Goal: Task Accomplishment & Management: Complete application form

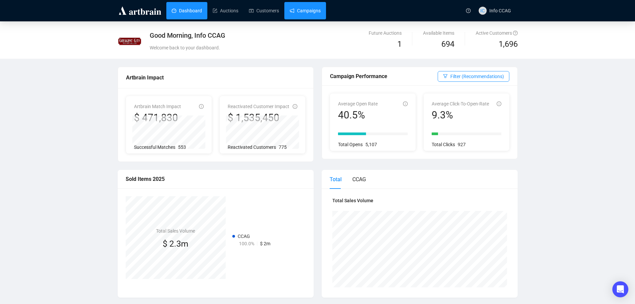
click at [307, 13] on link "Campaigns" at bounding box center [305, 10] width 31 height 17
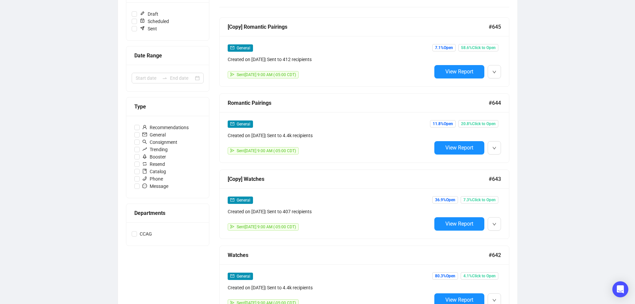
scroll to position [100, 0]
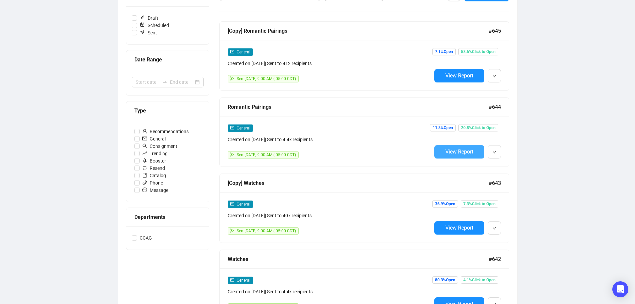
click at [450, 154] on span "View Report" at bounding box center [459, 151] width 28 height 6
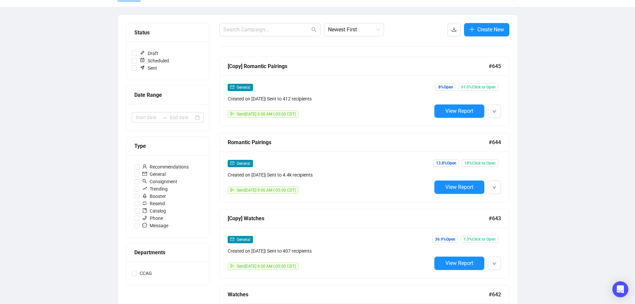
scroll to position [67, 0]
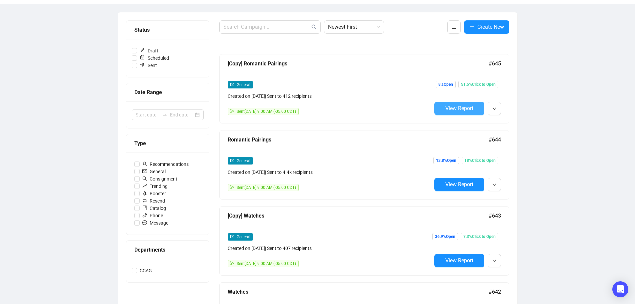
click at [462, 111] on span "View Report" at bounding box center [459, 108] width 28 height 6
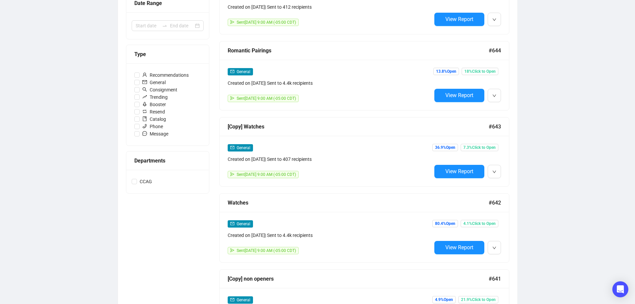
scroll to position [168, 0]
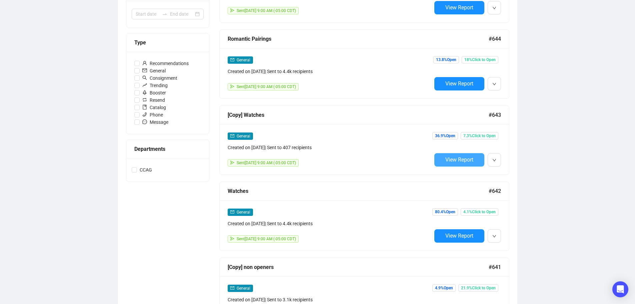
click at [450, 156] on span "View Report" at bounding box center [459, 159] width 28 height 6
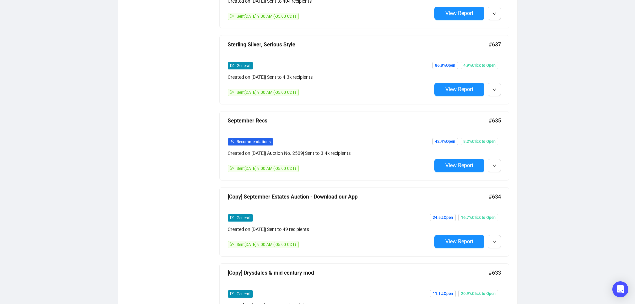
scroll to position [619, 0]
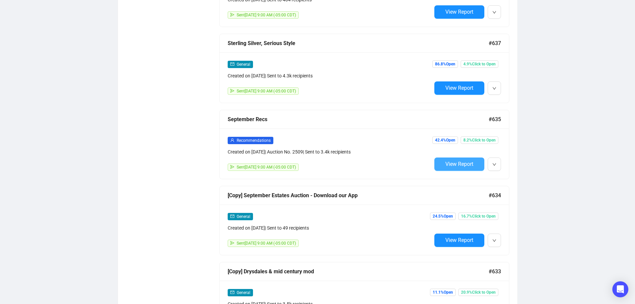
click at [449, 162] on span "View Report" at bounding box center [459, 164] width 28 height 6
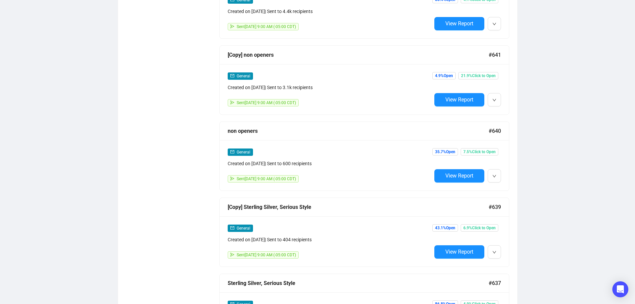
scroll to position [415, 0]
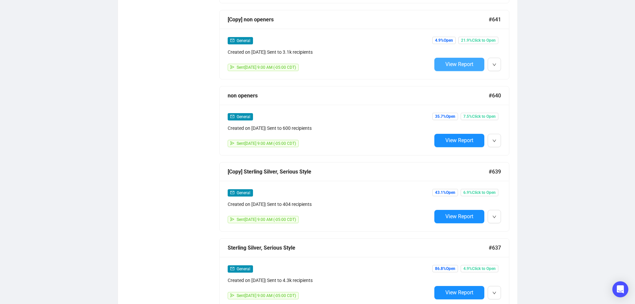
click at [458, 62] on span "View Report" at bounding box center [459, 64] width 28 height 6
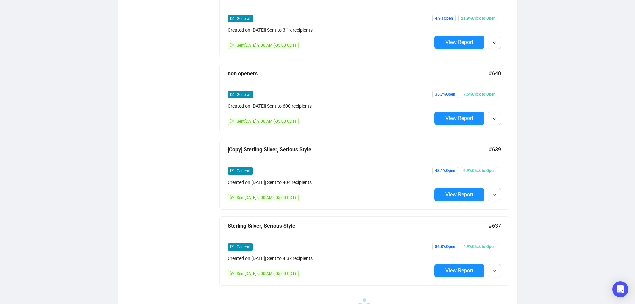
scroll to position [449, 0]
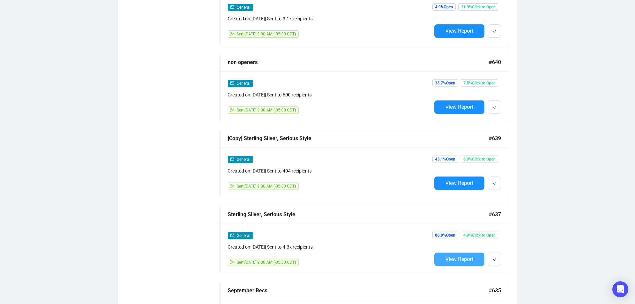
click at [458, 256] on span "View Report" at bounding box center [459, 259] width 28 height 6
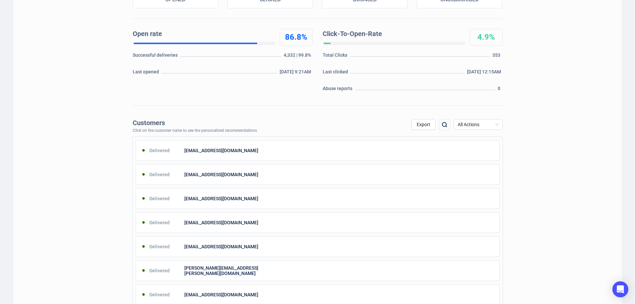
scroll to position [167, 0]
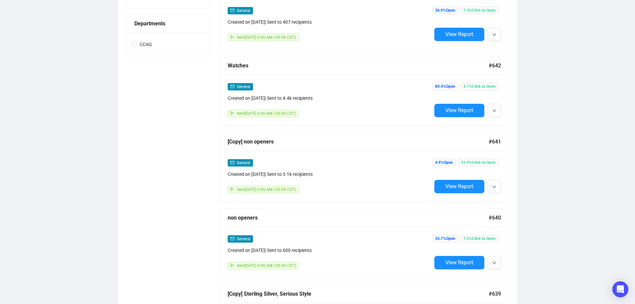
scroll to position [249, 0]
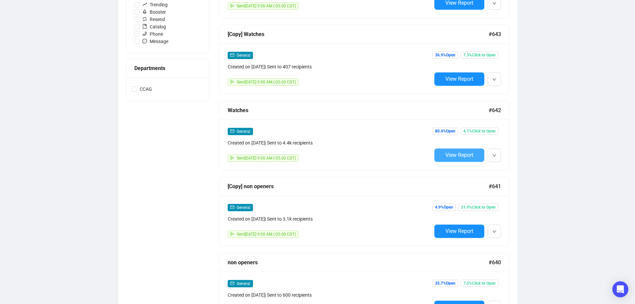
click at [452, 152] on span "View Report" at bounding box center [459, 155] width 28 height 6
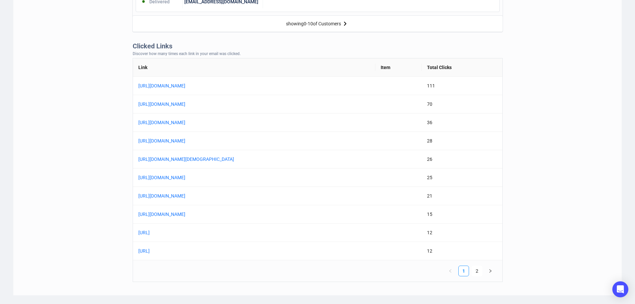
scroll to position [500, 0]
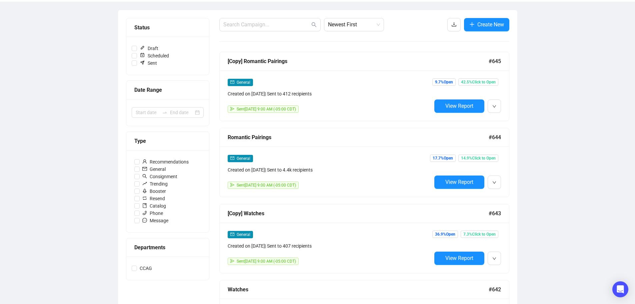
scroll to position [67, 0]
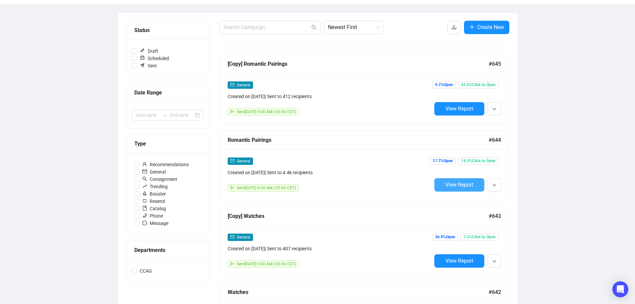
click at [467, 183] on span "View Report" at bounding box center [459, 184] width 28 height 6
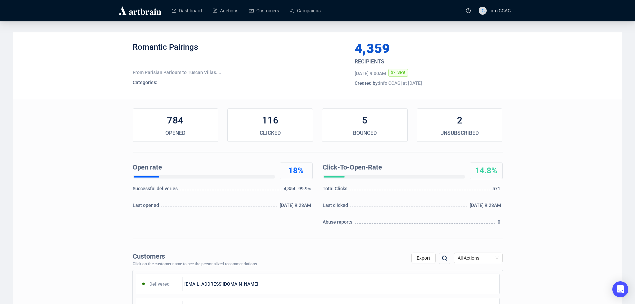
scroll to position [67, 0]
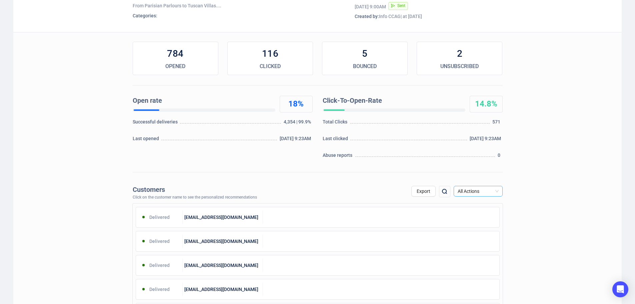
click at [491, 191] on span "All Actions" at bounding box center [478, 191] width 41 height 10
click at [472, 246] on div "Unsubscribe" at bounding box center [478, 246] width 38 height 7
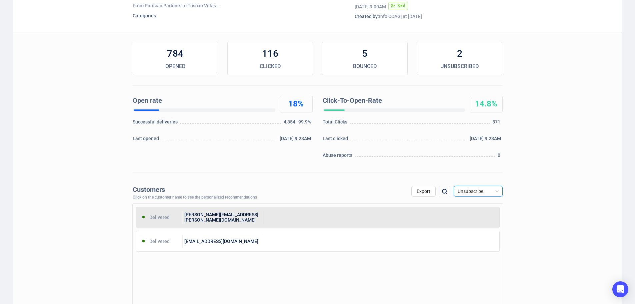
click at [310, 218] on div at bounding box center [381, 216] width 236 height 13
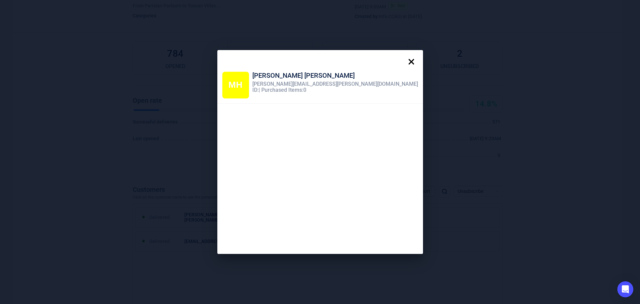
click at [405, 61] on icon at bounding box center [411, 61] width 13 height 13
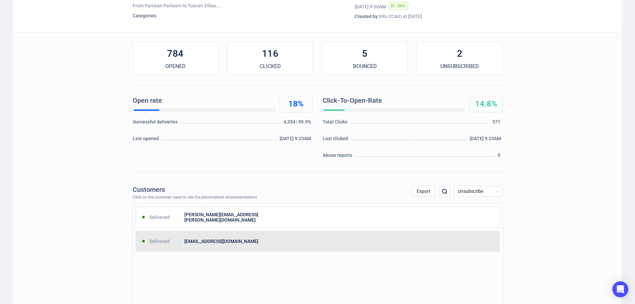
click at [256, 245] on div "[EMAIL_ADDRESS][DOMAIN_NAME]" at bounding box center [223, 240] width 80 height 13
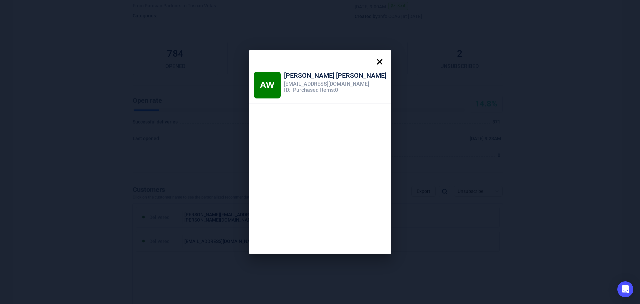
click at [377, 61] on icon at bounding box center [380, 62] width 6 height 6
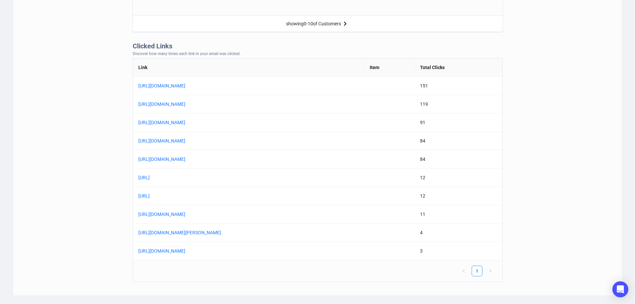
scroll to position [500, 0]
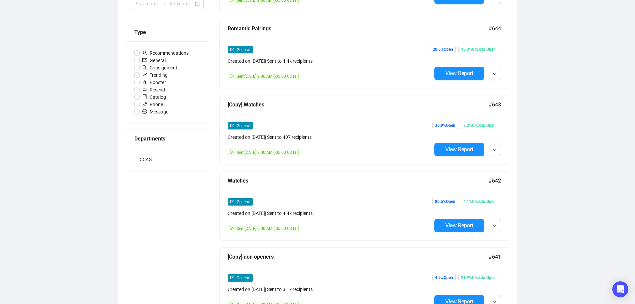
scroll to position [134, 0]
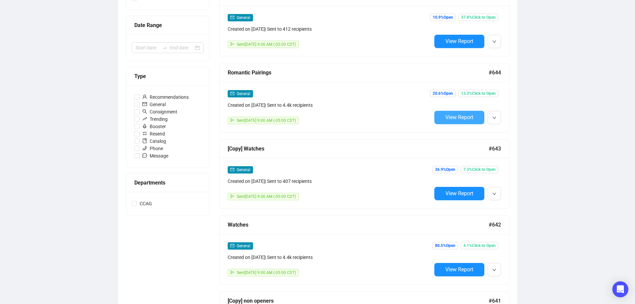
click at [466, 118] on span "View Report" at bounding box center [459, 117] width 28 height 6
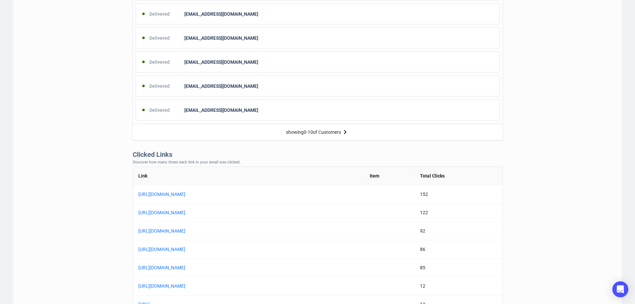
scroll to position [400, 0]
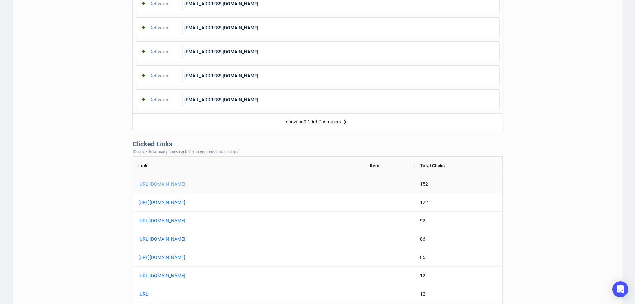
click at [258, 185] on link "[URL][DOMAIN_NAME]" at bounding box center [221, 183] width 167 height 7
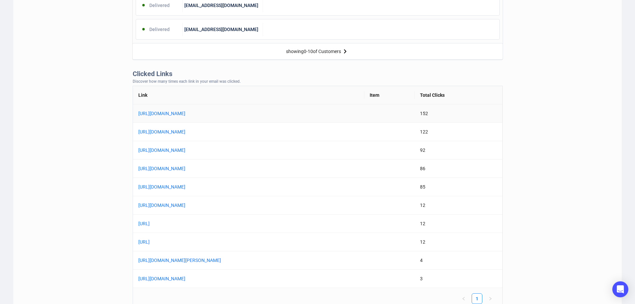
scroll to position [500, 0]
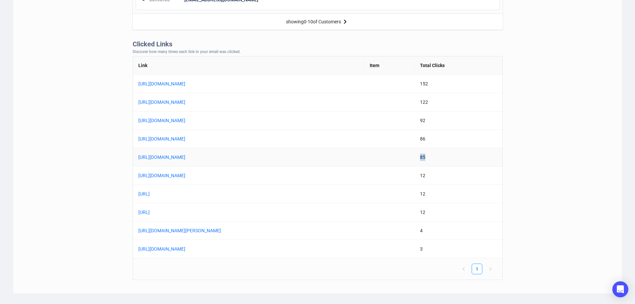
drag, startPoint x: 464, startPoint y: 159, endPoint x: 439, endPoint y: 160, distance: 24.7
click at [439, 160] on tr "[URL][DOMAIN_NAME] 85" at bounding box center [317, 157] width 369 height 18
drag, startPoint x: 465, startPoint y: 160, endPoint x: 434, endPoint y: 163, distance: 31.5
click at [432, 160] on tr "[URL][DOMAIN_NAME] 85" at bounding box center [317, 157] width 369 height 18
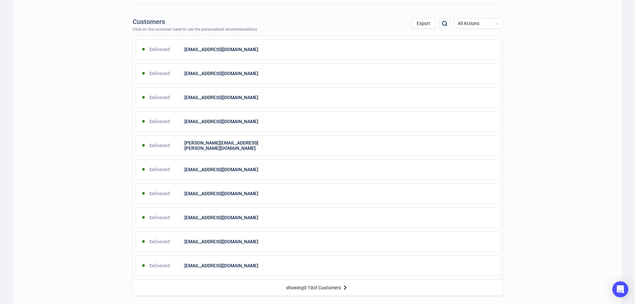
scroll to position [0, 0]
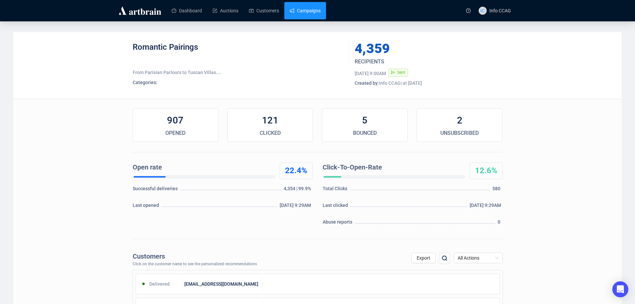
click at [307, 12] on link "Campaigns" at bounding box center [305, 10] width 31 height 17
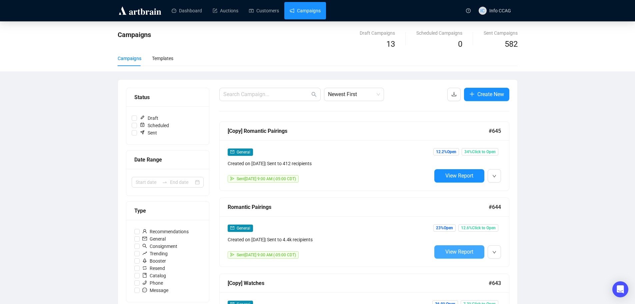
click at [460, 250] on span "View Report" at bounding box center [459, 251] width 28 height 6
click at [457, 251] on span "View Report" at bounding box center [459, 251] width 28 height 6
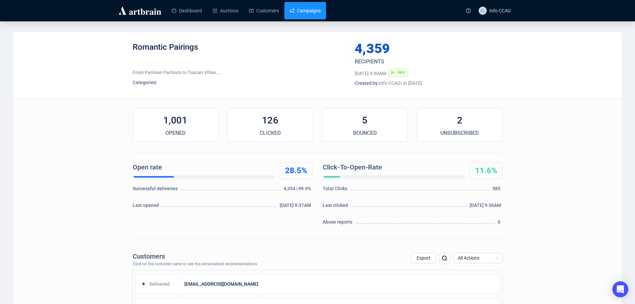
click at [296, 8] on link "Campaigns" at bounding box center [305, 10] width 31 height 17
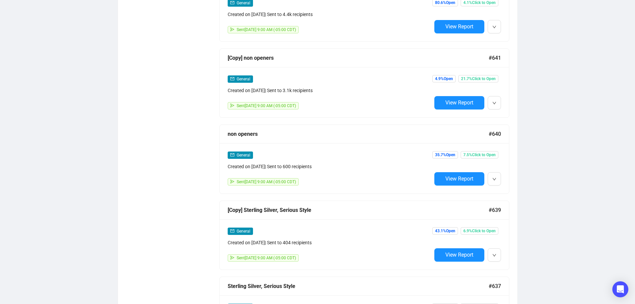
scroll to position [333, 0]
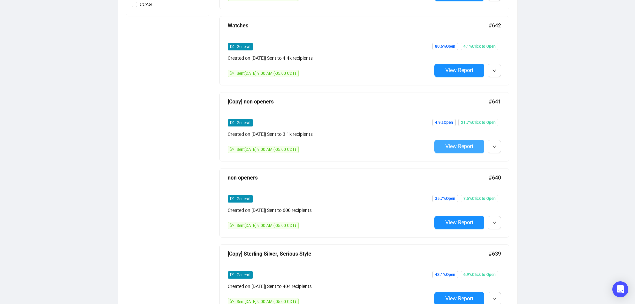
click at [468, 146] on span "View Report" at bounding box center [459, 146] width 28 height 6
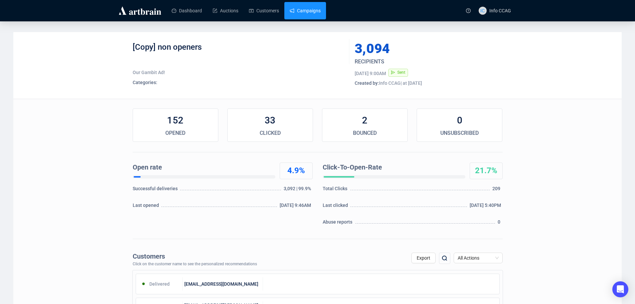
click at [307, 13] on link "Campaigns" at bounding box center [305, 10] width 31 height 17
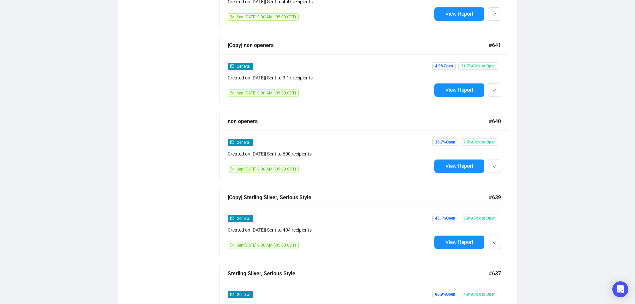
scroll to position [400, 0]
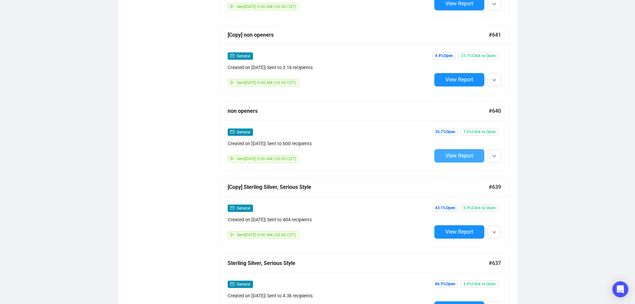
click at [455, 153] on span "View Report" at bounding box center [459, 155] width 28 height 6
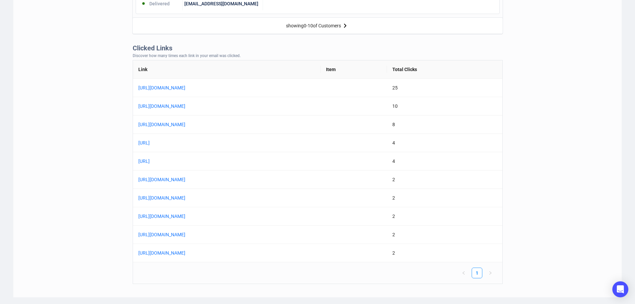
scroll to position [500, 0]
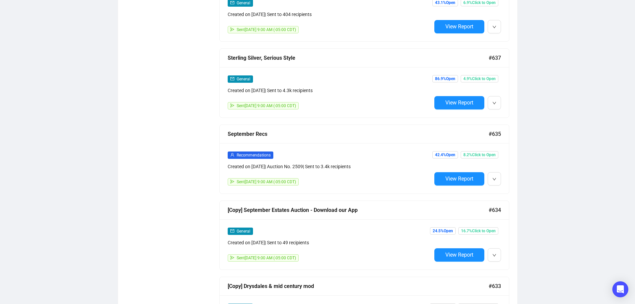
scroll to position [634, 0]
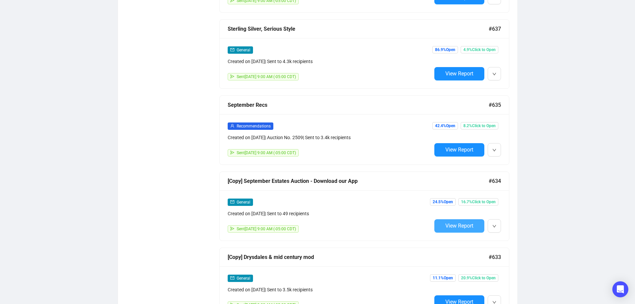
click at [467, 223] on span "View Report" at bounding box center [459, 225] width 28 height 6
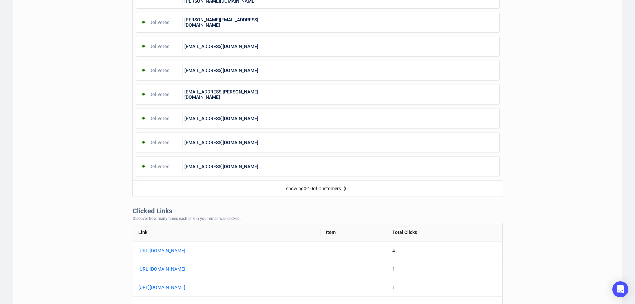
scroll to position [408, 0]
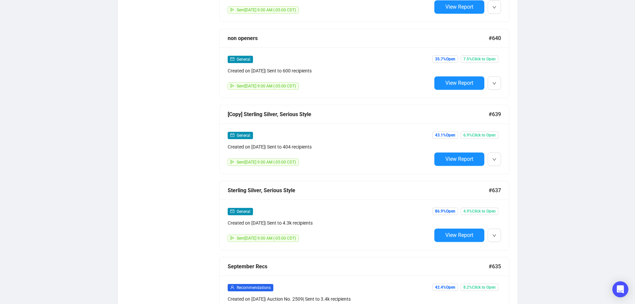
scroll to position [482, 0]
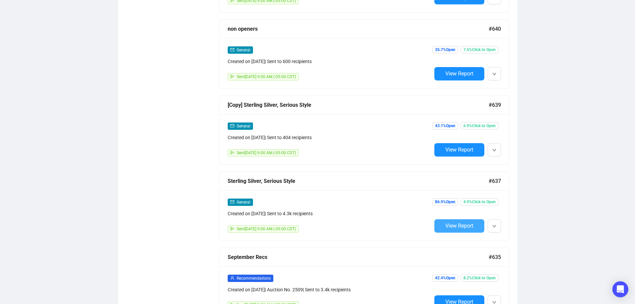
click at [462, 224] on span "View Report" at bounding box center [459, 225] width 28 height 6
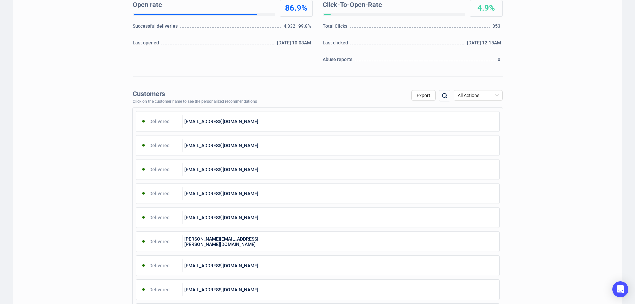
scroll to position [33, 0]
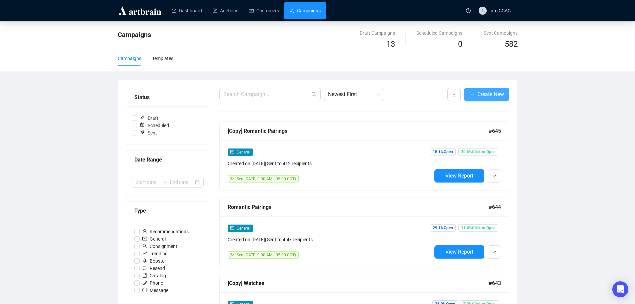
click at [490, 93] on span "Create New" at bounding box center [490, 94] width 27 height 8
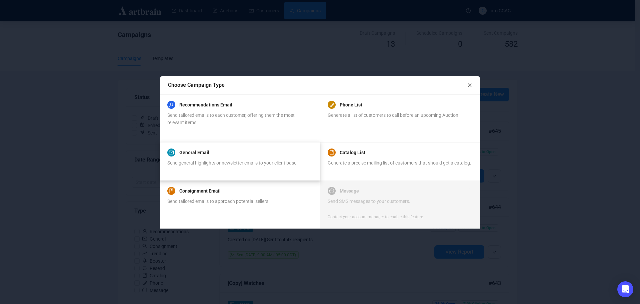
click at [195, 164] on span "Send general highlights or newsletter emails to your client base." at bounding box center [232, 162] width 130 height 5
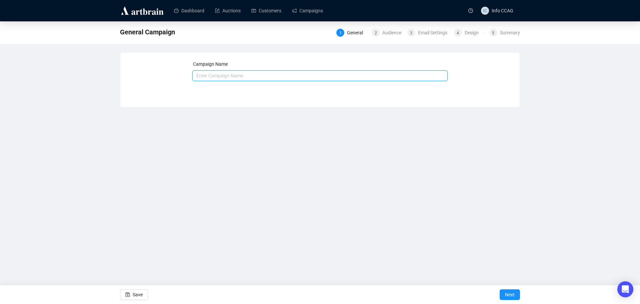
click at [326, 77] on input "text" at bounding box center [320, 75] width 256 height 11
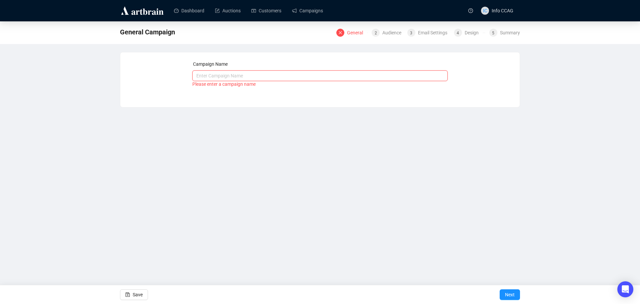
click at [223, 78] on input "text" at bounding box center [320, 75] width 256 height 11
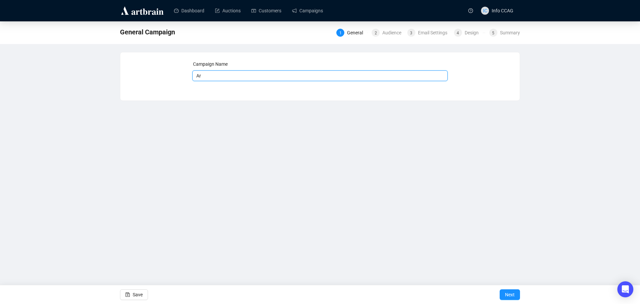
type input "A"
type input "[PERSON_NAME]"
click at [513, 296] on span "Next" at bounding box center [510, 294] width 10 height 19
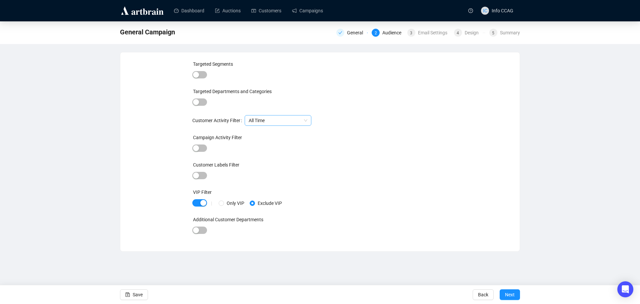
click at [270, 121] on span "All Time" at bounding box center [278, 120] width 59 height 10
click at [270, 122] on span "All Time" at bounding box center [278, 120] width 59 height 10
click at [201, 146] on span "button" at bounding box center [199, 147] width 15 height 7
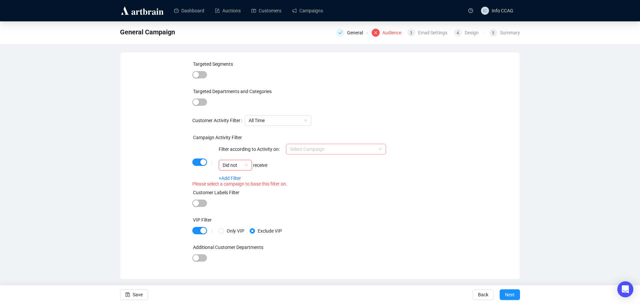
click at [333, 147] on input "search" at bounding box center [333, 149] width 86 height 10
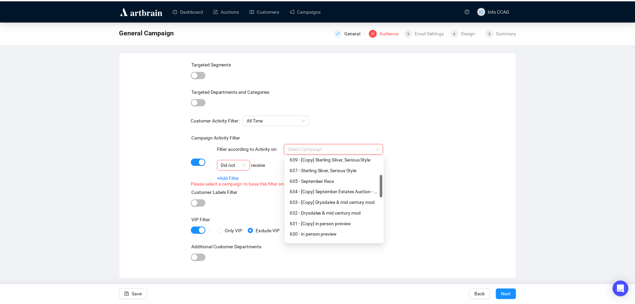
scroll to position [100, 0]
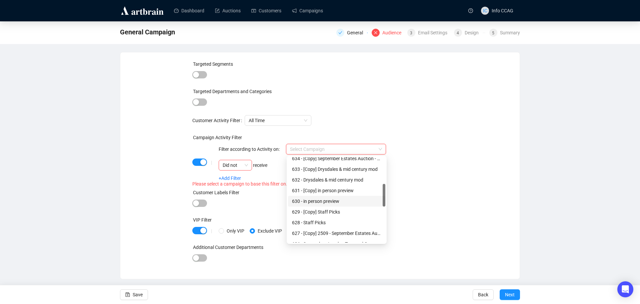
click at [334, 200] on div "630 - in person preview" at bounding box center [336, 200] width 89 height 7
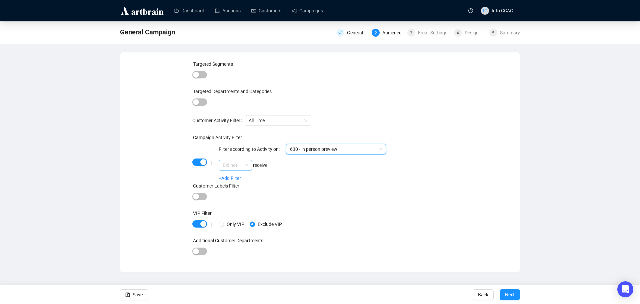
click at [246, 164] on span "Did not" at bounding box center [235, 165] width 25 height 10
click at [243, 178] on div "Did" at bounding box center [235, 178] width 23 height 7
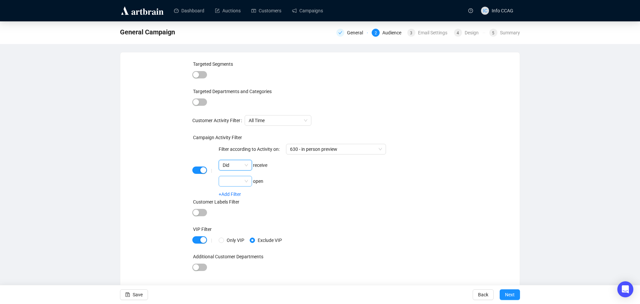
click at [244, 183] on span at bounding box center [235, 181] width 25 height 10
click at [240, 191] on div "Did" at bounding box center [235, 194] width 23 height 7
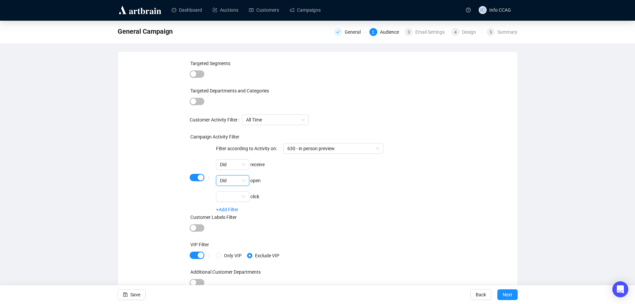
scroll to position [2, 0]
click at [193, 254] on span "button" at bounding box center [197, 254] width 15 height 7
click at [509, 294] on span "Next" at bounding box center [508, 294] width 10 height 19
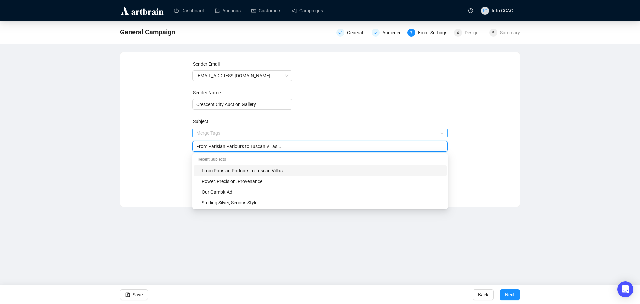
drag, startPoint x: 287, startPoint y: 133, endPoint x: 242, endPoint y: 131, distance: 45.0
click at [242, 131] on span "Merge Tags From Parisian Parlours to [GEOGRAPHIC_DATA] Villas...." at bounding box center [320, 139] width 256 height 19
click at [286, 150] on input "From Parisian Parlours to Tuscan Villas...." at bounding box center [320, 146] width 248 height 7
click at [290, 145] on input "From Parisian Parlours to Tuscan Villas...." at bounding box center [320, 146] width 248 height 7
drag, startPoint x: 226, startPoint y: 147, endPoint x: 194, endPoint y: 147, distance: 32.0
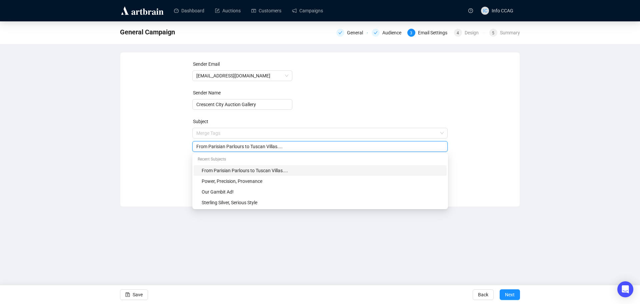
click at [194, 147] on div "From Parisian Parlours to Tuscan Villas...." at bounding box center [320, 146] width 256 height 11
type input "See what everyone is bidding on!"
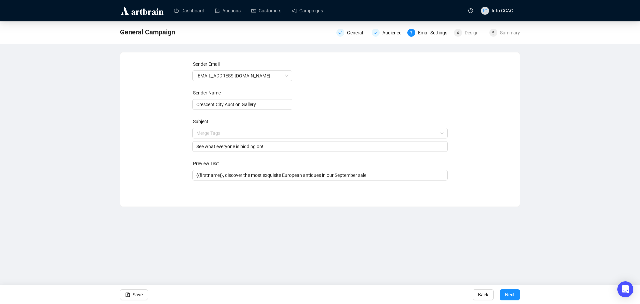
click at [391, 115] on form "Sender Email [EMAIL_ADDRESS][DOMAIN_NAME] Sender Name Crescent City Auction Gal…" at bounding box center [320, 120] width 256 height 120
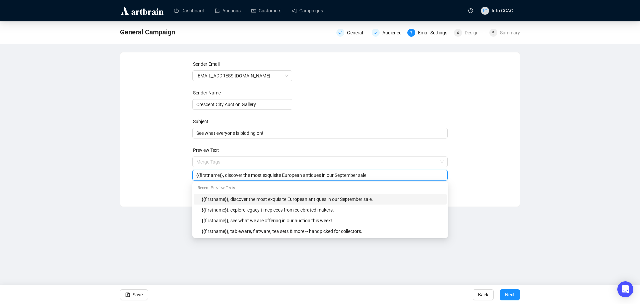
drag, startPoint x: 381, startPoint y: 175, endPoint x: 224, endPoint y: 177, distance: 157.3
click at [224, 177] on input "{{firstname}}, discover the most exquisite European antiques in our September s…" at bounding box center [320, 174] width 248 height 7
type input "{{firstname}},"
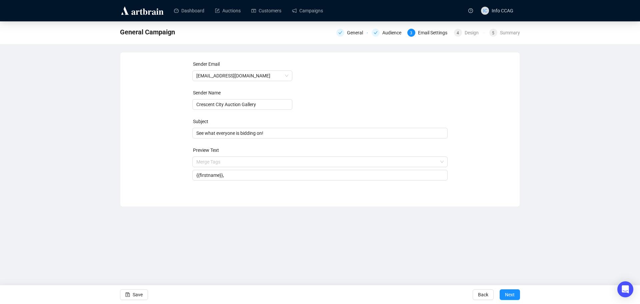
click at [466, 93] on div "Sender Email [EMAIL_ADDRESS][DOMAIN_NAME] Sender Name Crescent City Auction Gal…" at bounding box center [319, 124] width 383 height 128
click at [135, 296] on span "Save" at bounding box center [138, 294] width 10 height 19
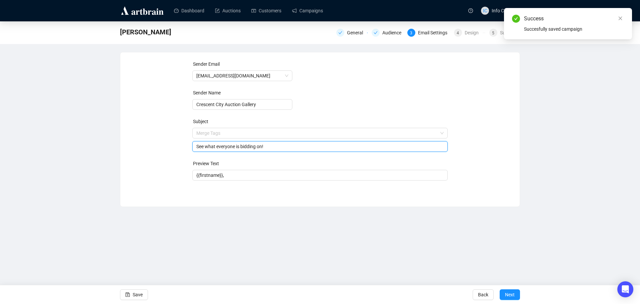
click at [208, 133] on span "Merge Tags See what everyone is bidding on!" at bounding box center [320, 139] width 256 height 19
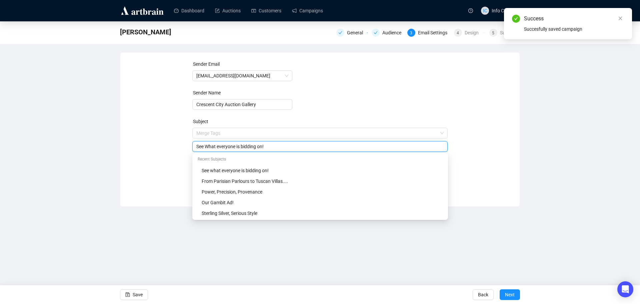
click at [220, 147] on input "See What everyone is bidding on!" at bounding box center [320, 146] width 248 height 7
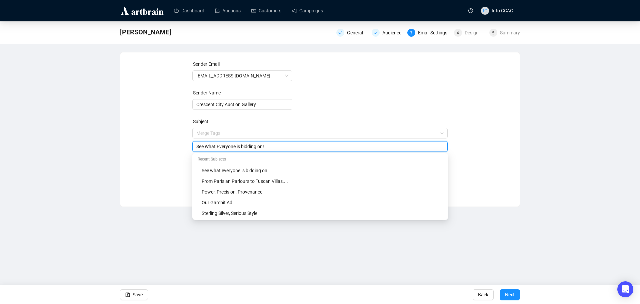
click at [238, 146] on input "See What Everyone is bidding on!" at bounding box center [320, 146] width 248 height 7
click at [244, 146] on input "See What Everyone is bidding on!" at bounding box center [320, 146] width 248 height 7
click at [261, 150] on input "See What Everyone is Bidding on!" at bounding box center [320, 146] width 248 height 7
type input "See What Everyone is Bidding On!"
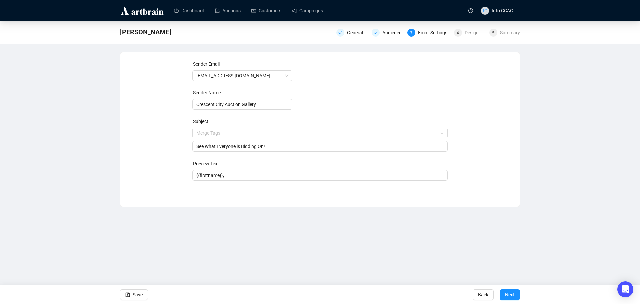
click at [355, 109] on form "Sender Email [EMAIL_ADDRESS][DOMAIN_NAME] Sender Name Crescent City Auction Gal…" at bounding box center [320, 120] width 256 height 120
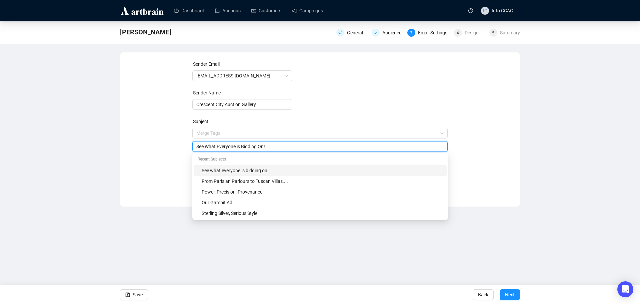
click at [268, 147] on input "See What Everyone is Bidding On!" at bounding box center [320, 146] width 248 height 7
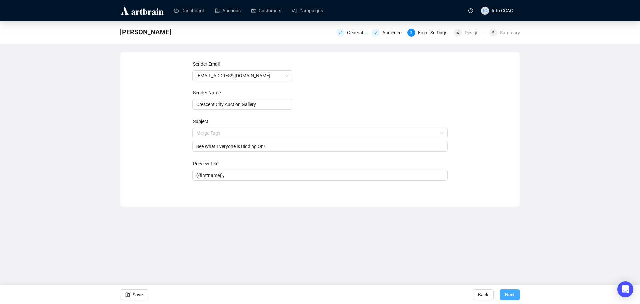
click at [511, 293] on span "Next" at bounding box center [510, 294] width 10 height 19
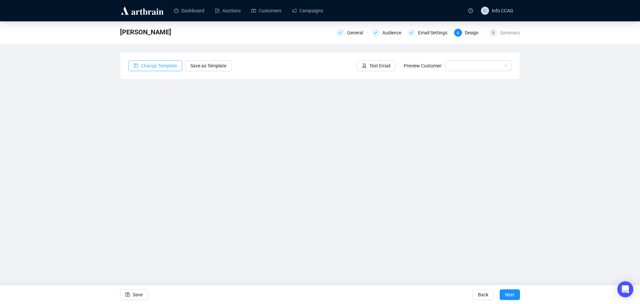
click at [156, 65] on span "Change Template" at bounding box center [159, 65] width 36 height 7
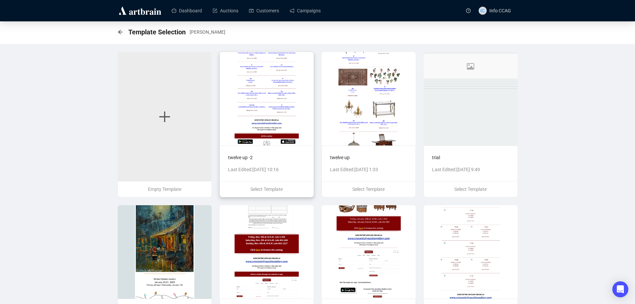
click at [273, 106] on img at bounding box center [267, 98] width 94 height 93
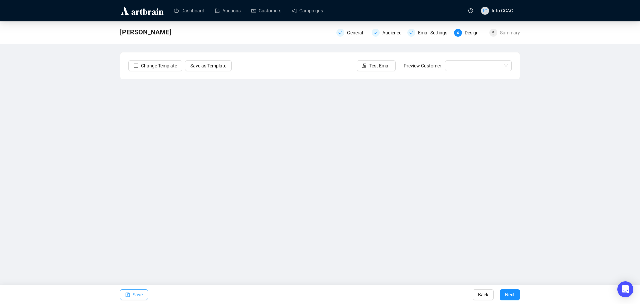
click at [129, 289] on span "button" at bounding box center [127, 294] width 5 height 19
